Goal: Information Seeking & Learning: Learn about a topic

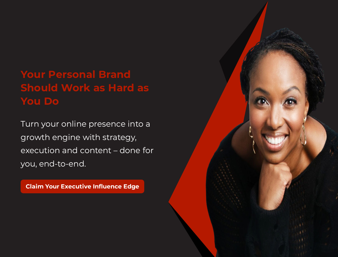
click at [169, 128] on div "Your Personal Brand Should Work as Hard as You Do Turn your online presence int…" at bounding box center [93, 133] width 152 height 144
